Goal: Transaction & Acquisition: Register for event/course

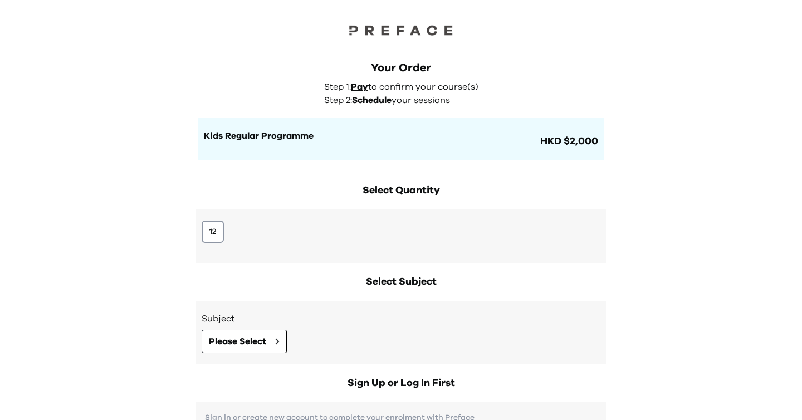
click at [228, 227] on div "12" at bounding box center [401, 231] width 399 height 22
click at [202, 234] on button "12" at bounding box center [213, 231] width 22 height 22
click at [203, 230] on button "12" at bounding box center [213, 231] width 22 height 22
click at [264, 203] on div "Select Quantity 12" at bounding box center [401, 223] width 410 height 80
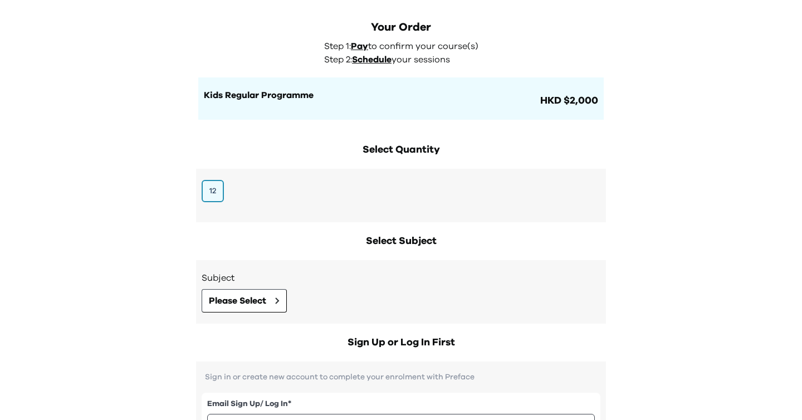
scroll to position [77, 0]
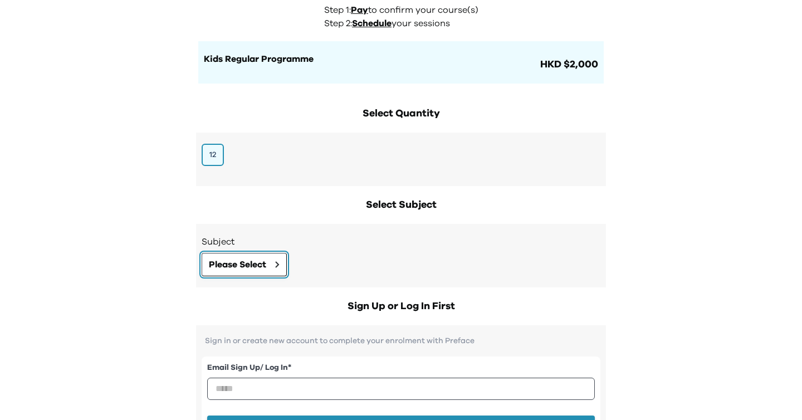
click at [250, 266] on span "Please Select" at bounding box center [237, 264] width 57 height 13
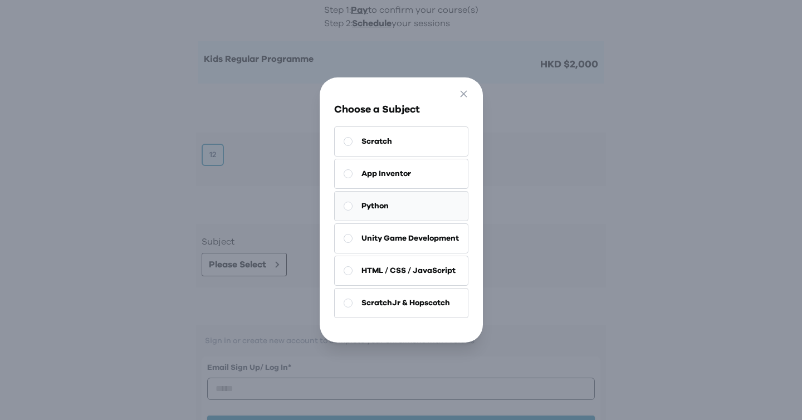
click at [353, 207] on button "Python" at bounding box center [401, 206] width 134 height 30
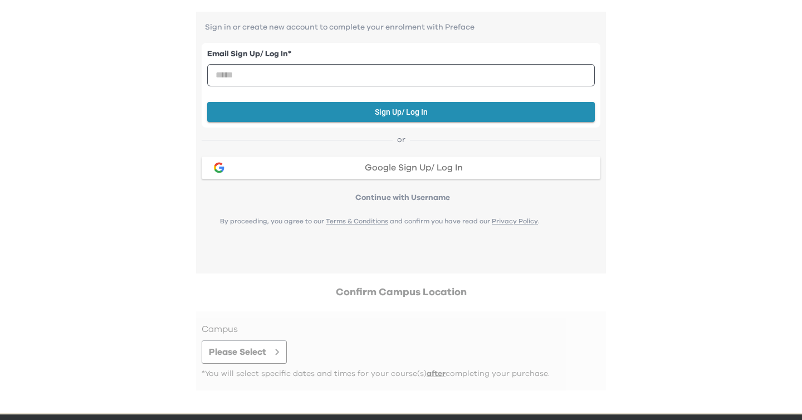
scroll to position [430, 0]
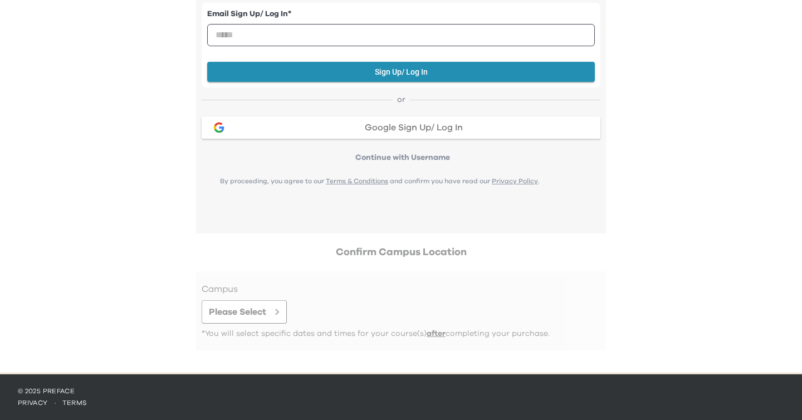
click at [247, 308] on div at bounding box center [401, 310] width 399 height 57
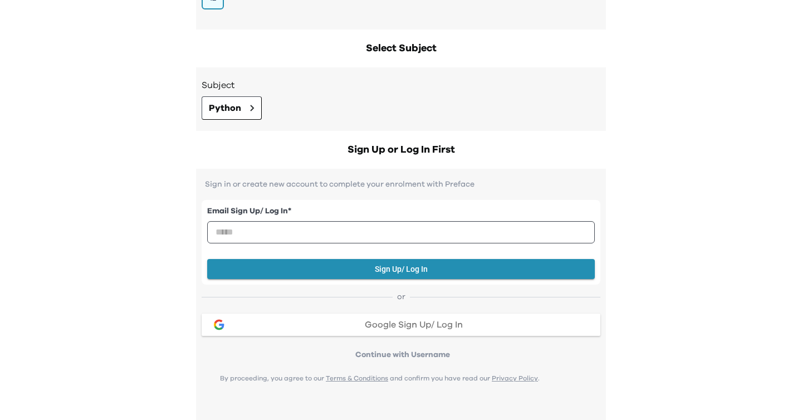
scroll to position [222, 0]
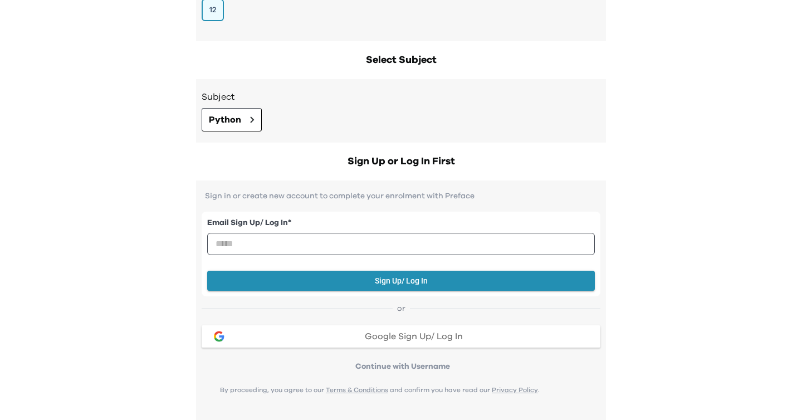
click at [251, 135] on div "Subject Python" at bounding box center [401, 110] width 410 height 63
click at [250, 121] on icon at bounding box center [251, 120] width 3 height 6
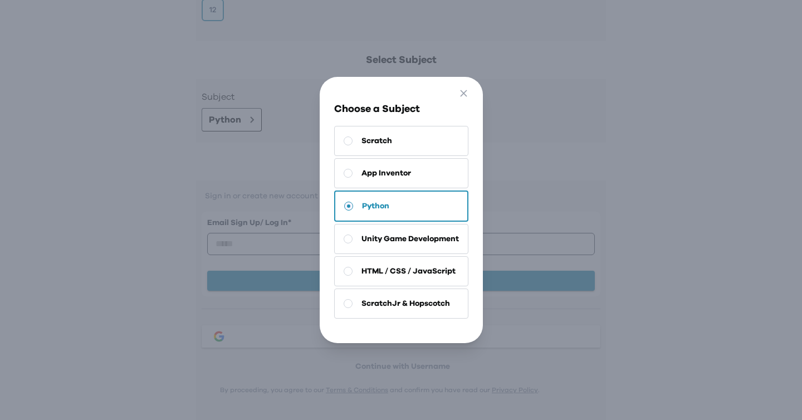
click at [258, 181] on div "Go Back Close Choose a Subject Scratch App Inventor Python Unity Game Developme…" at bounding box center [401, 210] width 802 height 420
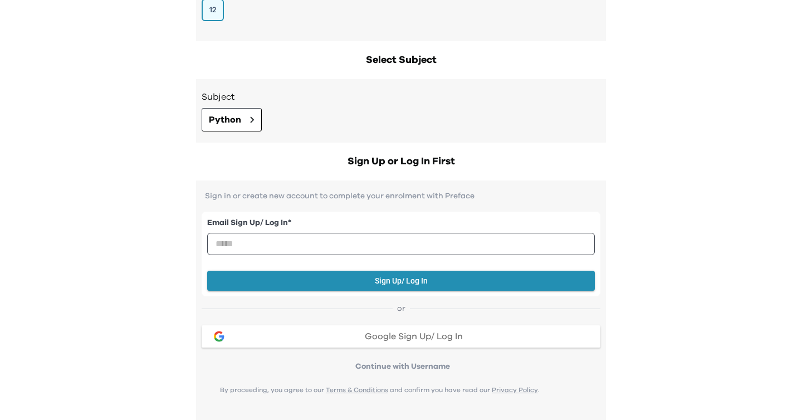
click at [387, 363] on p "Continue with Username" at bounding box center [402, 366] width 395 height 11
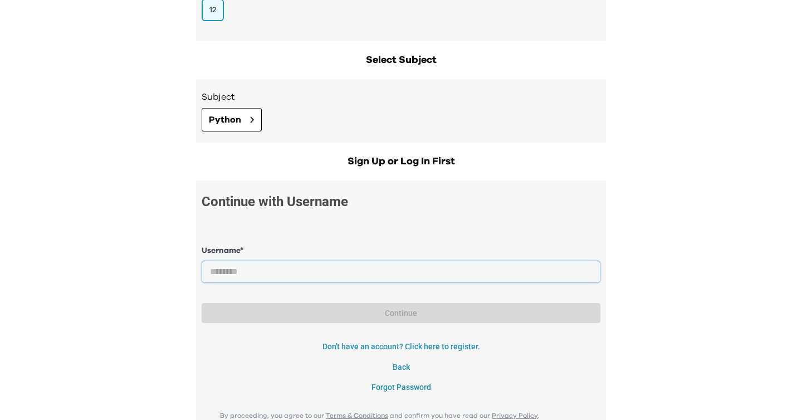
click at [381, 279] on input "text" at bounding box center [401, 272] width 399 height 22
click at [424, 215] on div "Continue with Username Username * Password * Continue Login Don't have an accou…" at bounding box center [401, 294] width 399 height 206
click at [450, 275] on input "text" at bounding box center [401, 272] width 399 height 22
type input "**********"
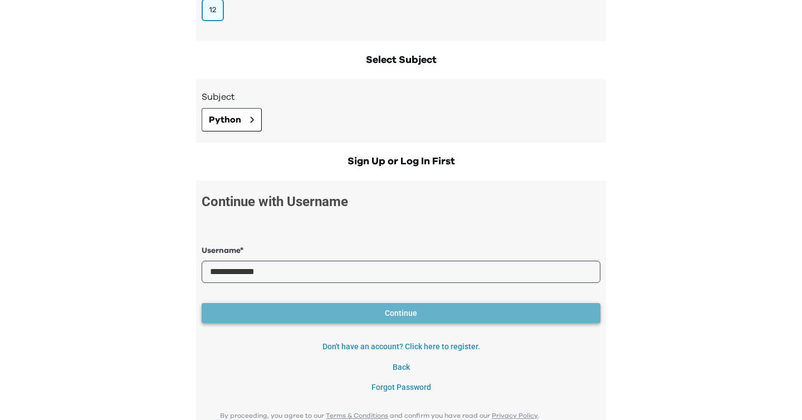
click at [392, 306] on button "Continue" at bounding box center [401, 313] width 399 height 21
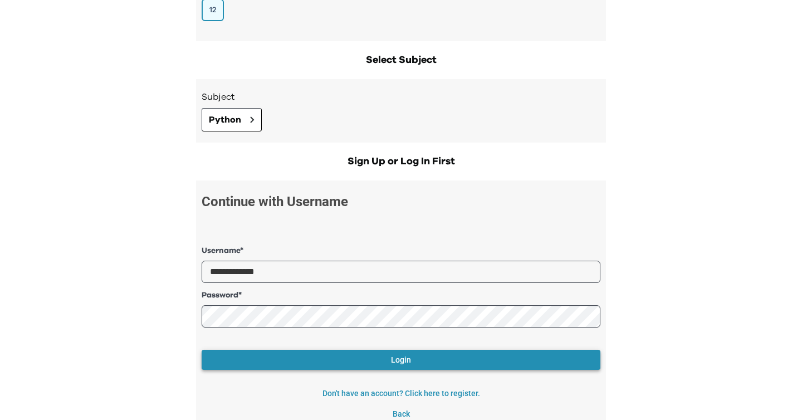
click at [375, 362] on button "Login" at bounding box center [401, 360] width 399 height 21
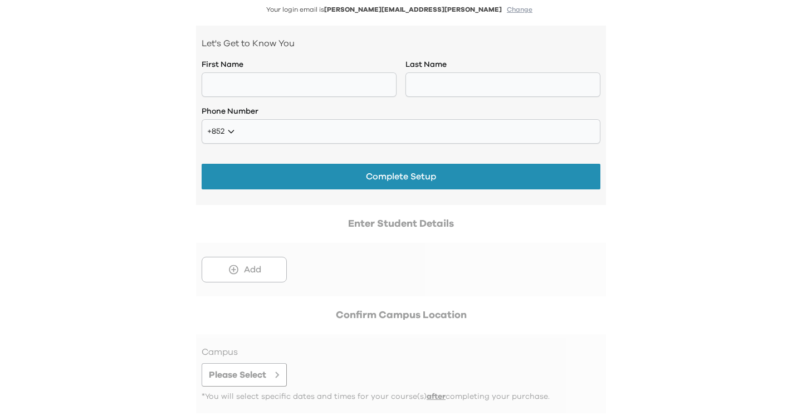
scroll to position [340, 0]
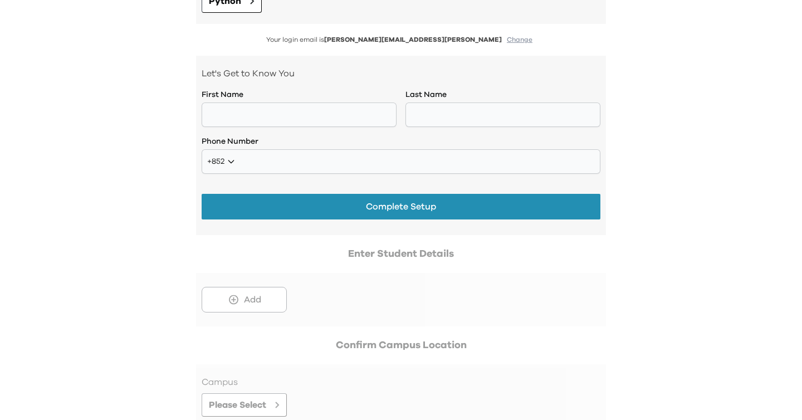
click at [328, 262] on div at bounding box center [401, 286] width 410 height 80
click at [249, 305] on div at bounding box center [401, 286] width 410 height 80
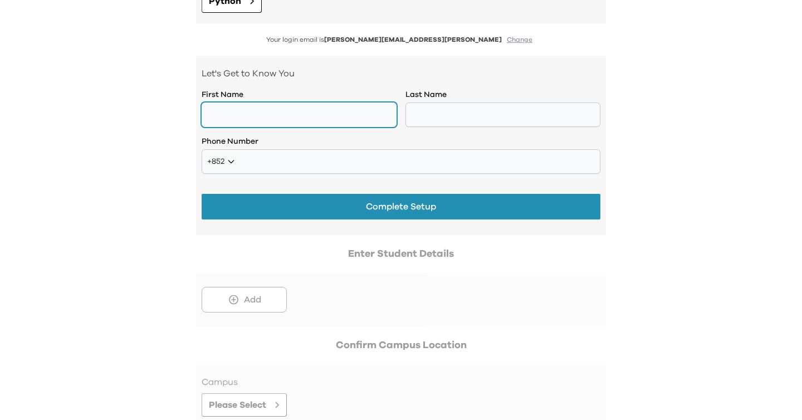
click at [295, 120] on input "text" at bounding box center [299, 114] width 195 height 24
type input "*"
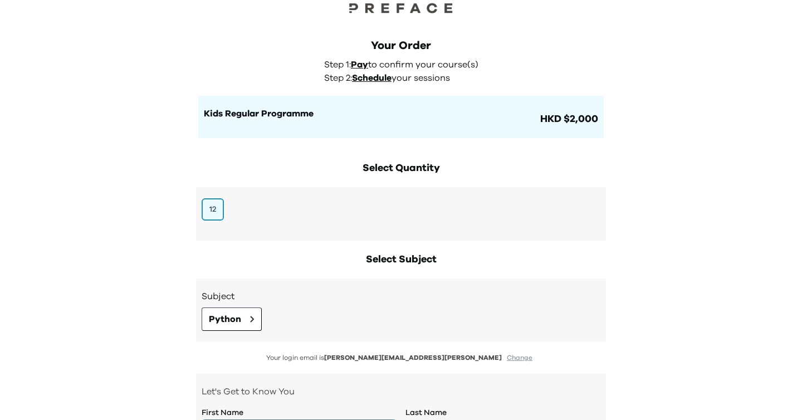
scroll to position [0, 0]
